Goal: Check status: Check status

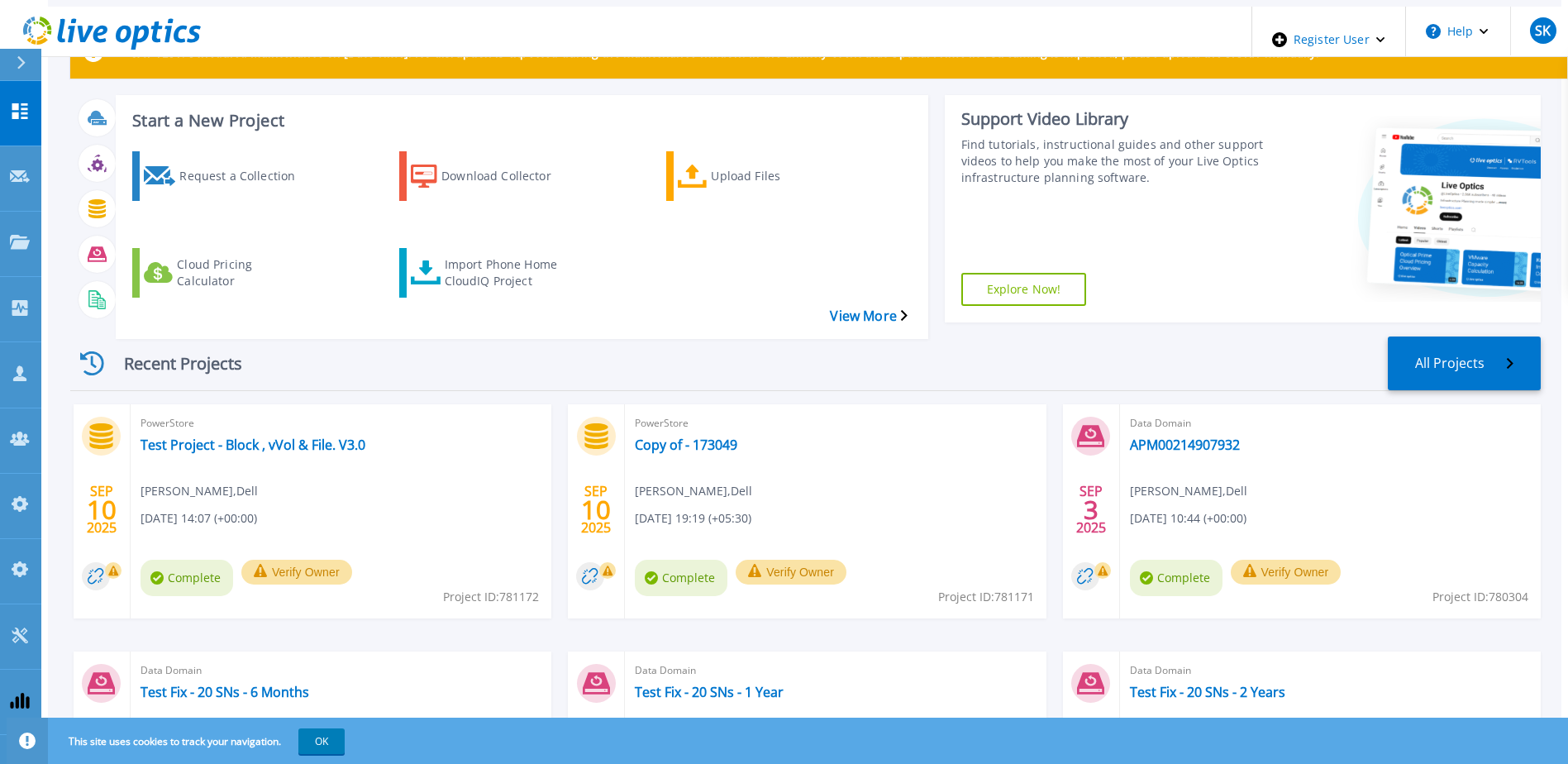
scroll to position [83, 0]
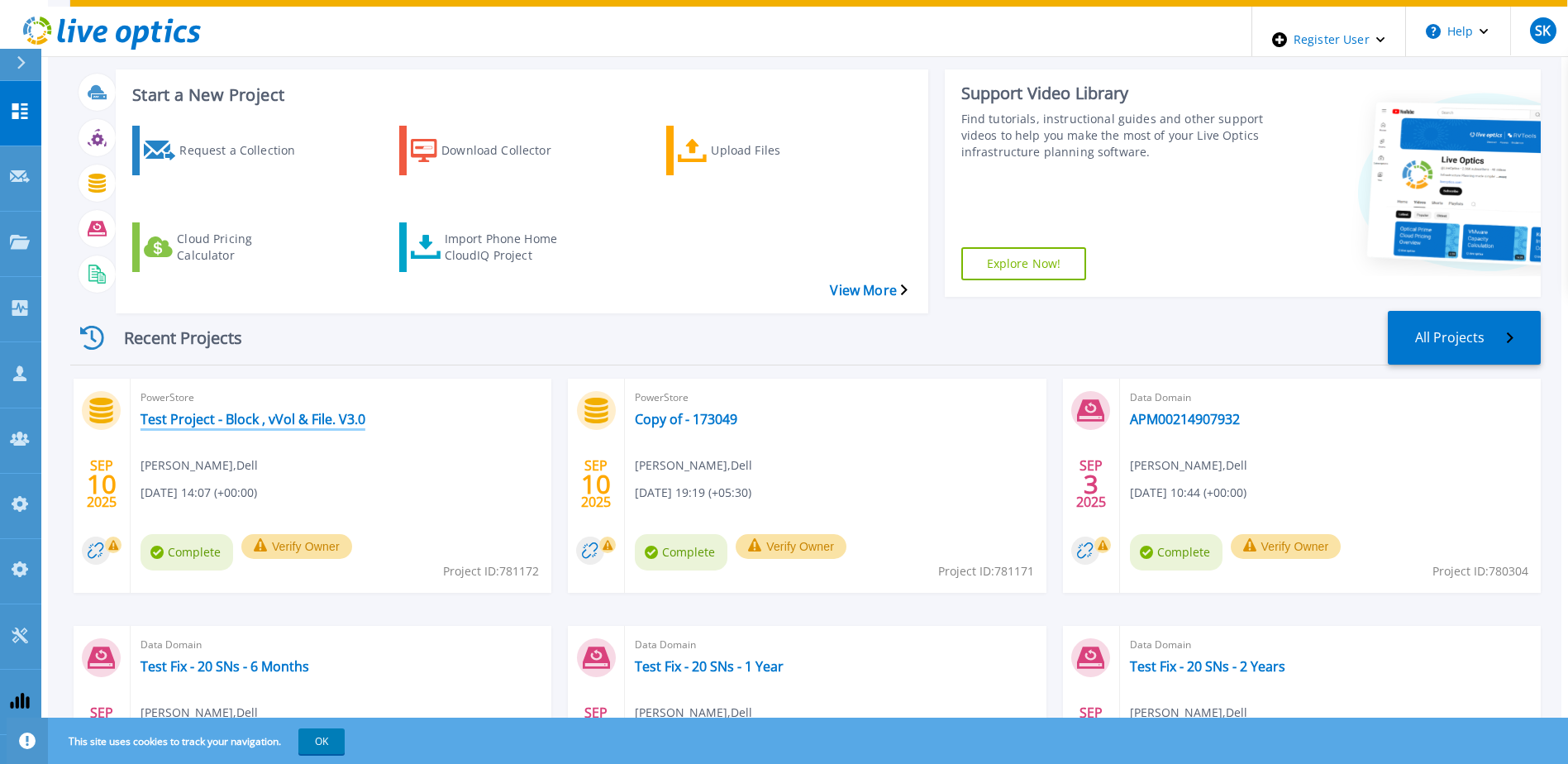
click at [332, 410] on link "Test Project - Block , vVol & File. V3.0" at bounding box center [253, 418] width 225 height 17
